Goal: Find specific page/section: Find specific page/section

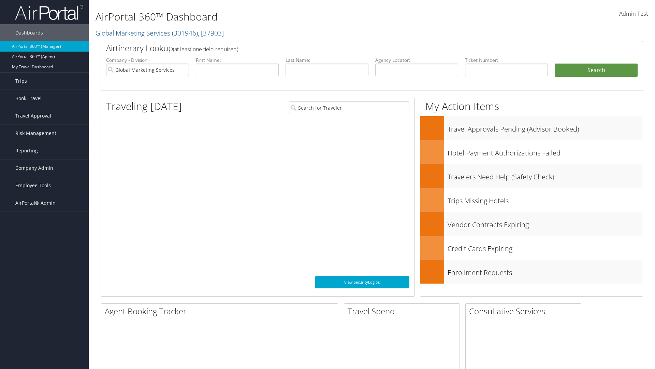
click at [44, 81] on link "Trips" at bounding box center [44, 80] width 89 height 17
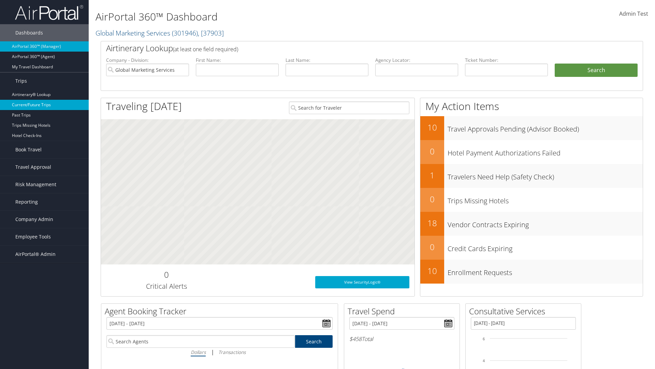
click at [44, 105] on link "Current/Future Trips" at bounding box center [44, 105] width 89 height 10
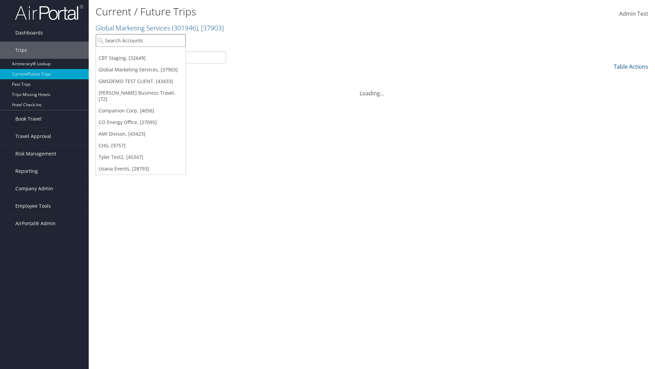
click at [141, 40] on input "search" at bounding box center [141, 40] width 90 height 13
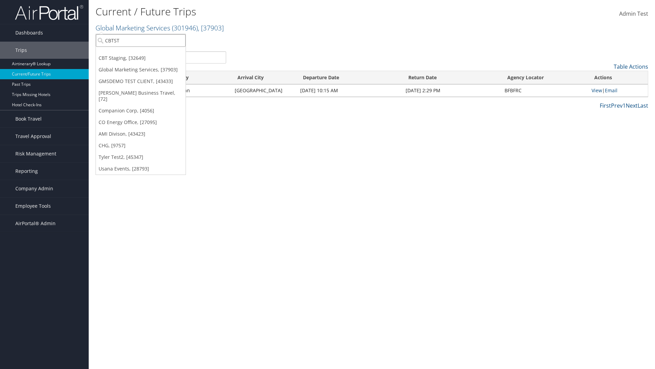
type input "CBTSTG"
click at [141, 53] on div "CBT Staging (CBTSTG), [32649]" at bounding box center [140, 53] width 97 height 6
